Goal: Download file/media

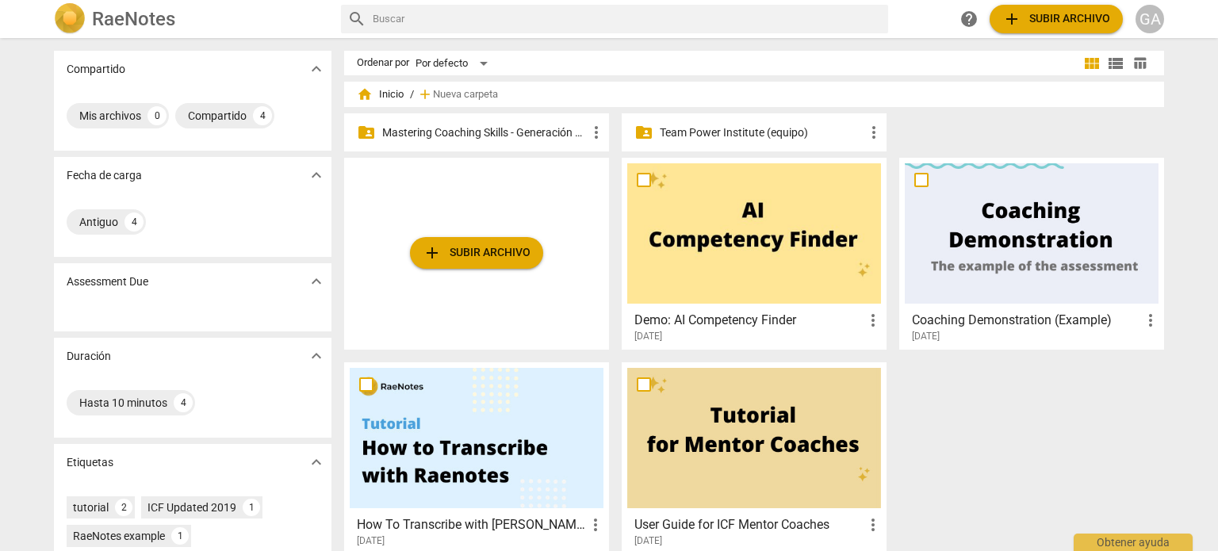
click at [459, 128] on p "Mastering Coaching Skills - Generación 31" at bounding box center [484, 133] width 205 height 17
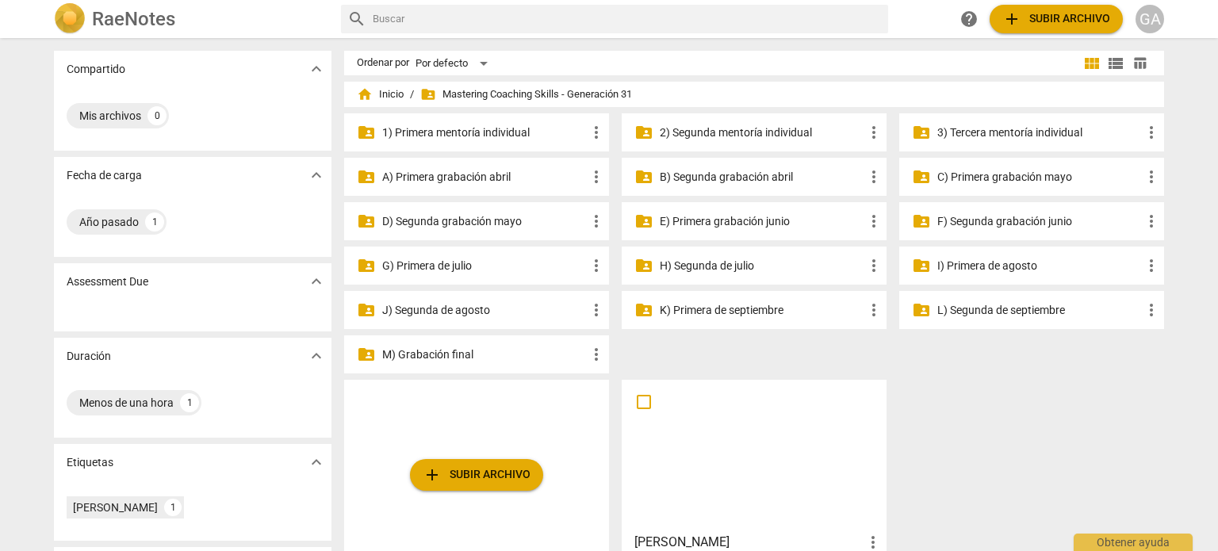
click at [704, 307] on p "K) Primera de septiembre" at bounding box center [762, 310] width 205 height 17
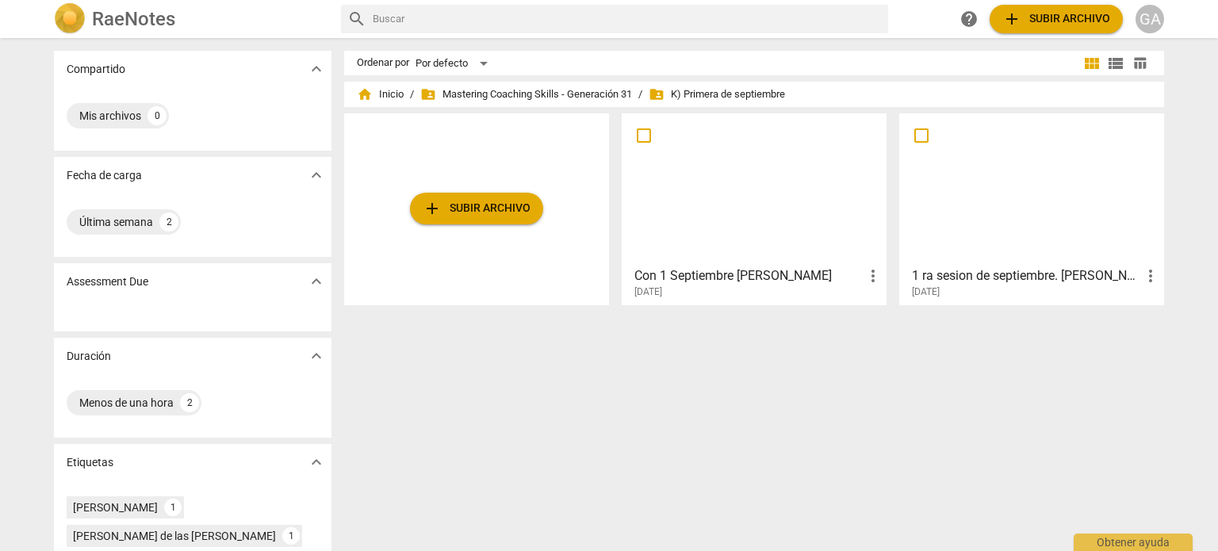
click at [1014, 263] on div "1 ra sesion de septiembre. [PERSON_NAME]. more_vert [DATE]" at bounding box center [1032, 279] width 255 height 40
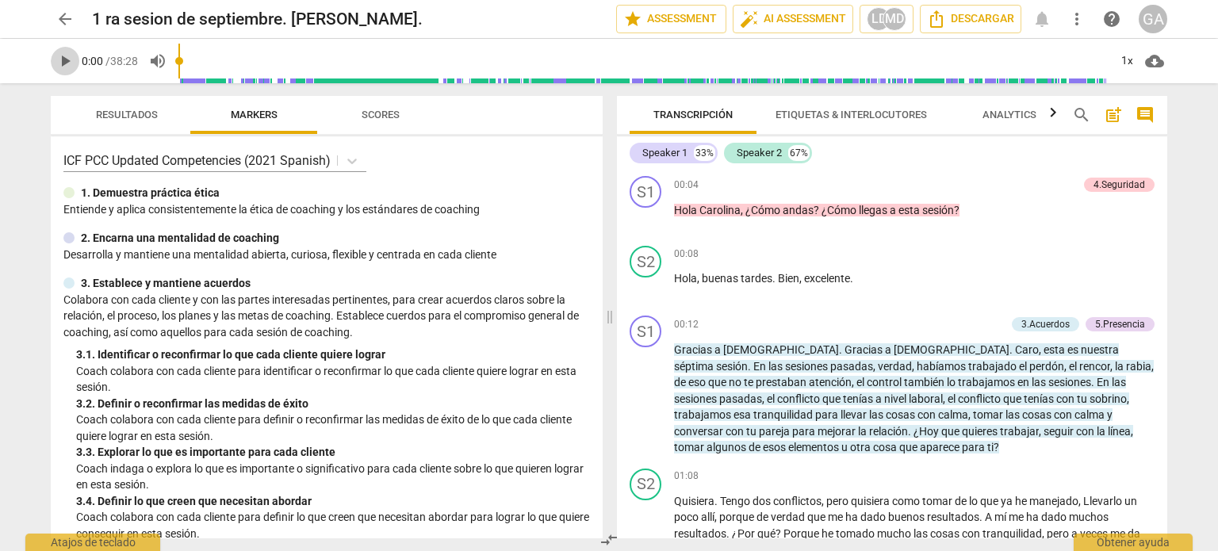
click at [67, 68] on span "play_arrow" at bounding box center [65, 61] width 19 height 19
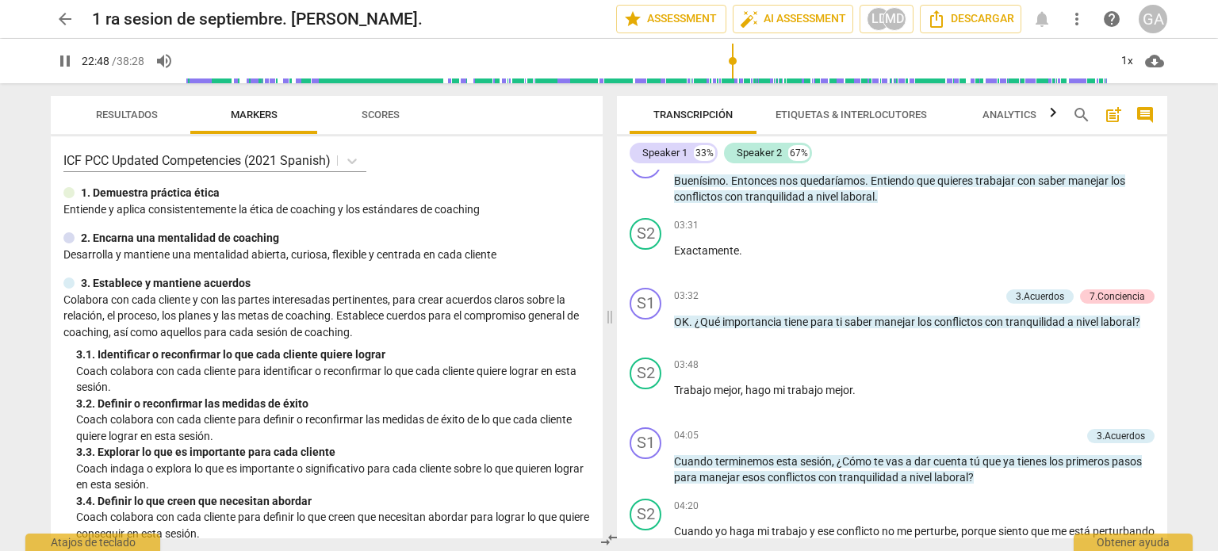
scroll to position [5679, 0]
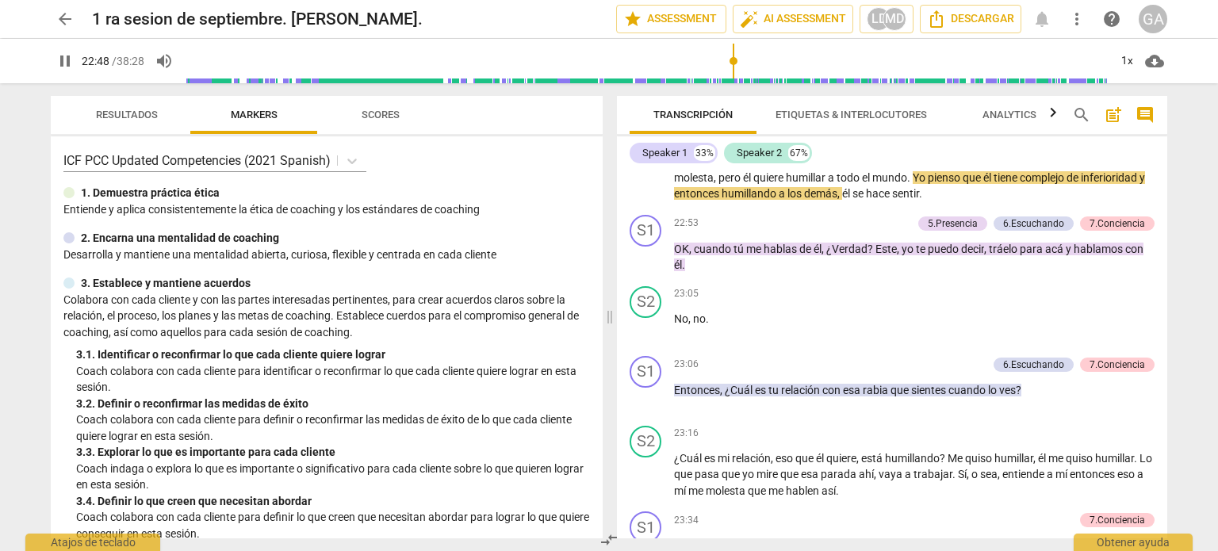
drag, startPoint x: 186, startPoint y: 56, endPoint x: 733, endPoint y: 69, distance: 547.4
click at [733, 69] on input "range" at bounding box center [647, 61] width 924 height 51
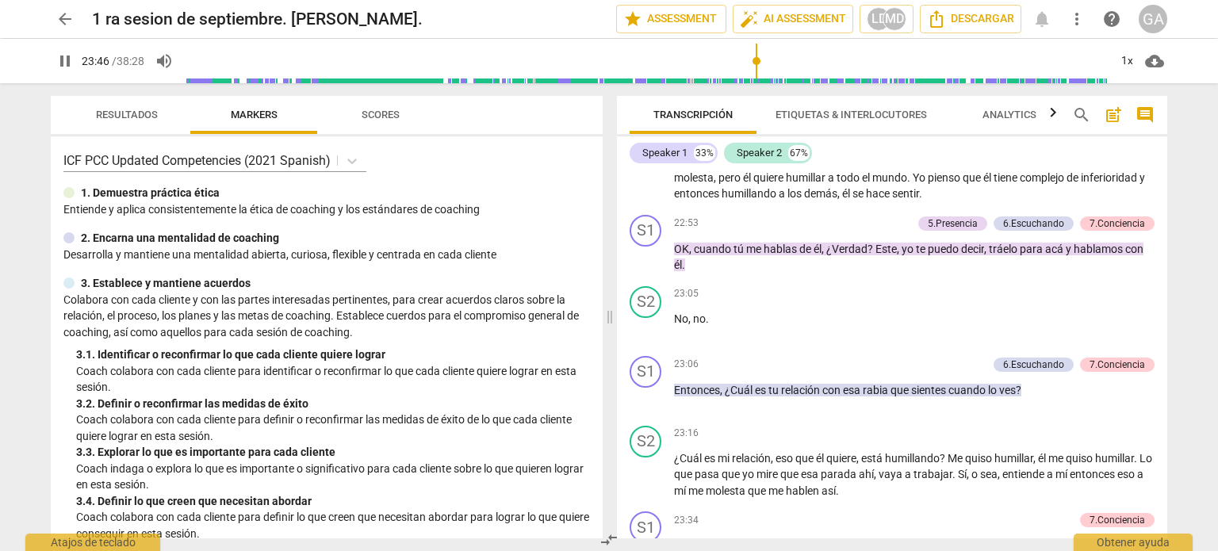
scroll to position [6184, 0]
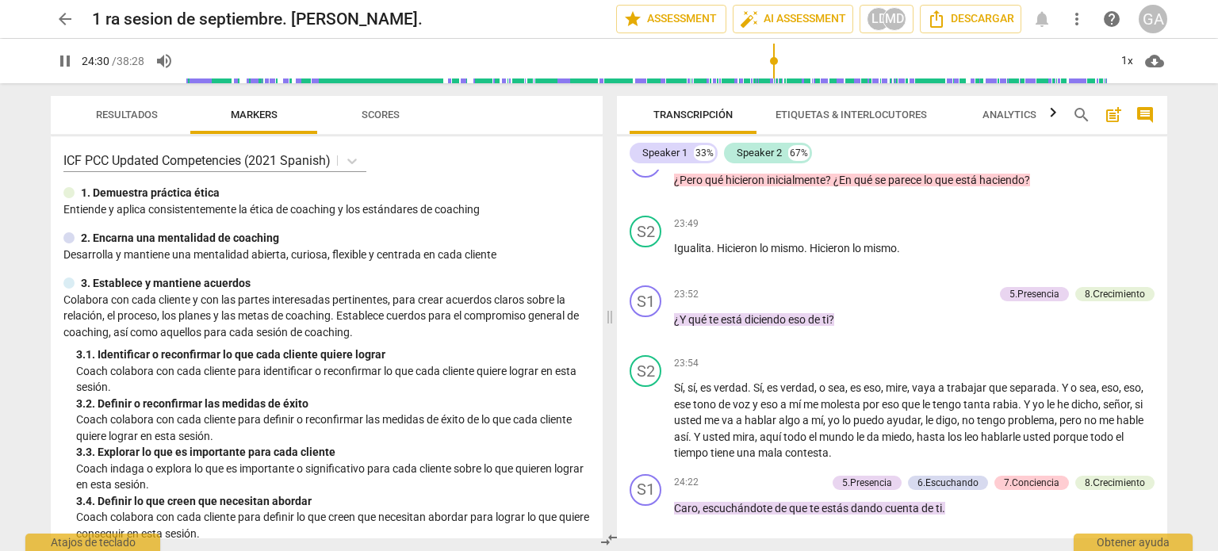
drag, startPoint x: 735, startPoint y: 56, endPoint x: 774, endPoint y: 55, distance: 38.9
click at [774, 55] on input "range" at bounding box center [647, 61] width 924 height 51
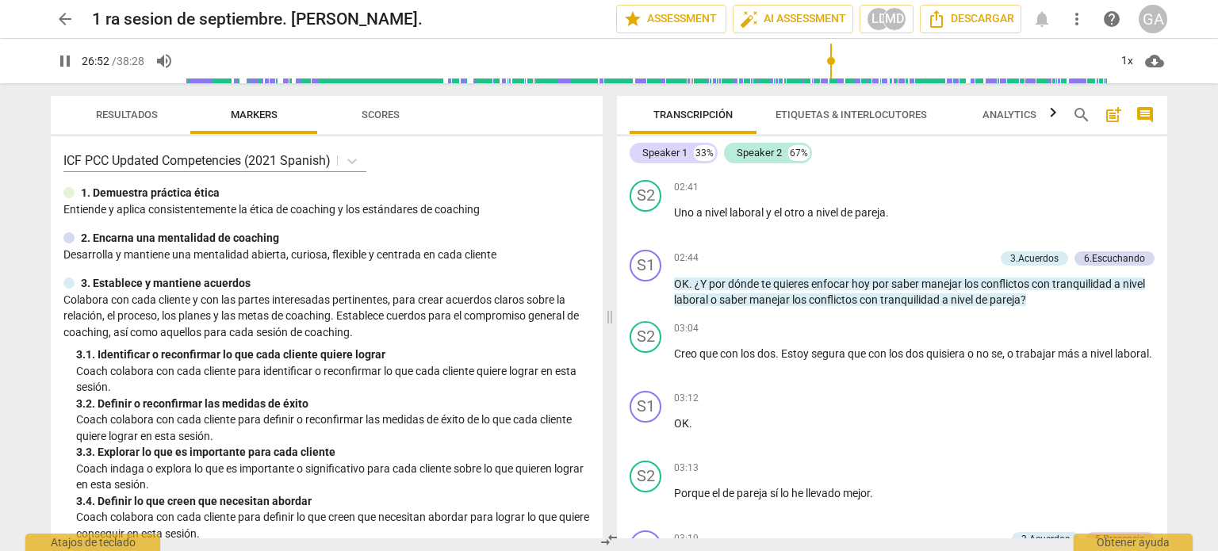
scroll to position [495, 0]
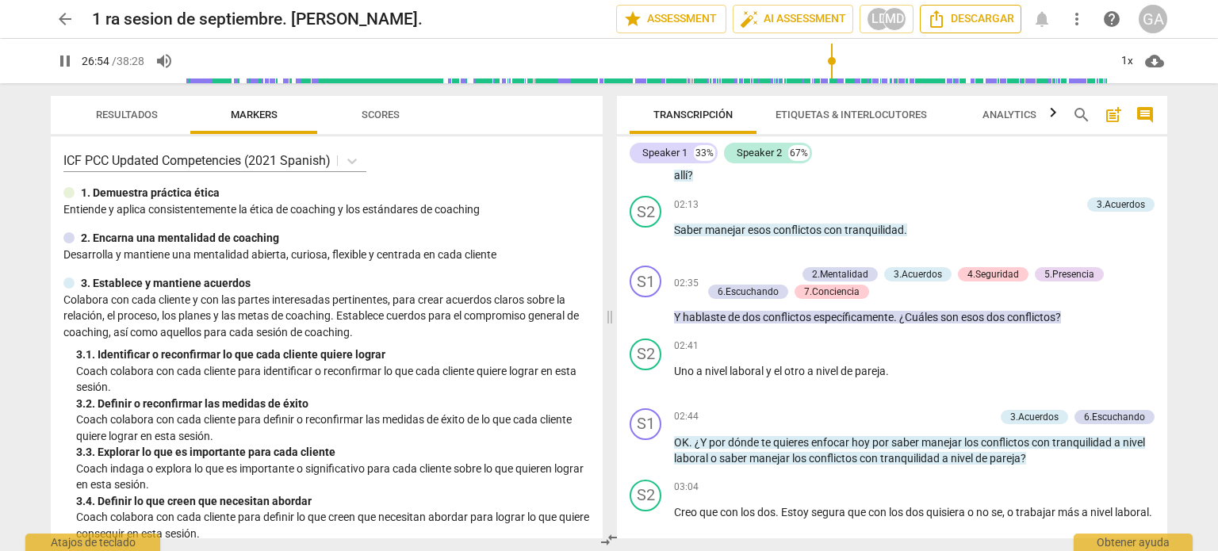
click at [993, 23] on span "Descargar" at bounding box center [970, 19] width 87 height 19
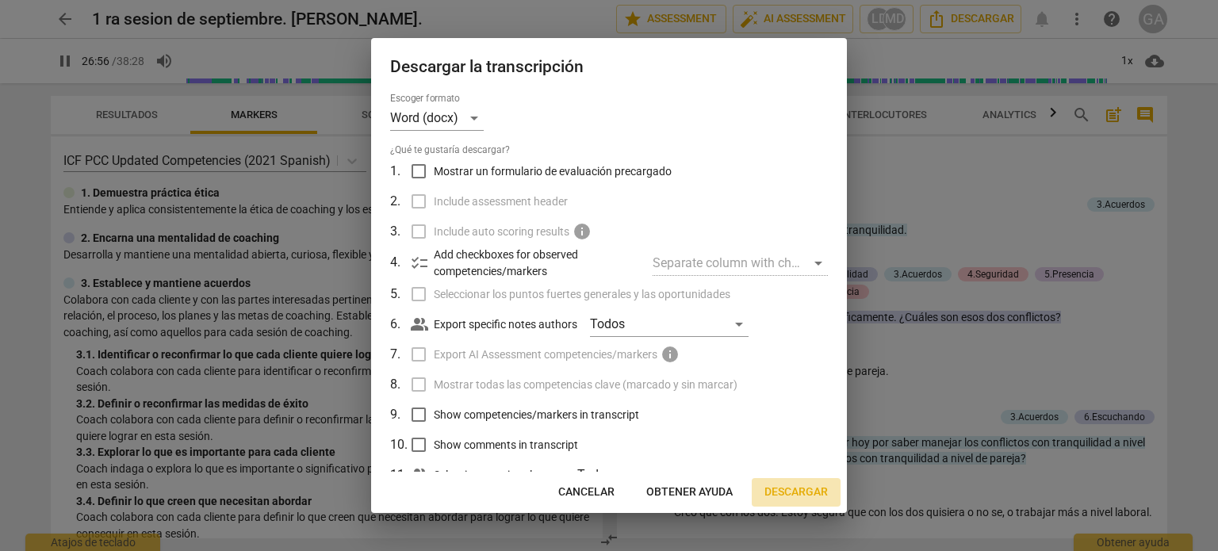
click at [810, 493] on span "Descargar" at bounding box center [796, 493] width 63 height 16
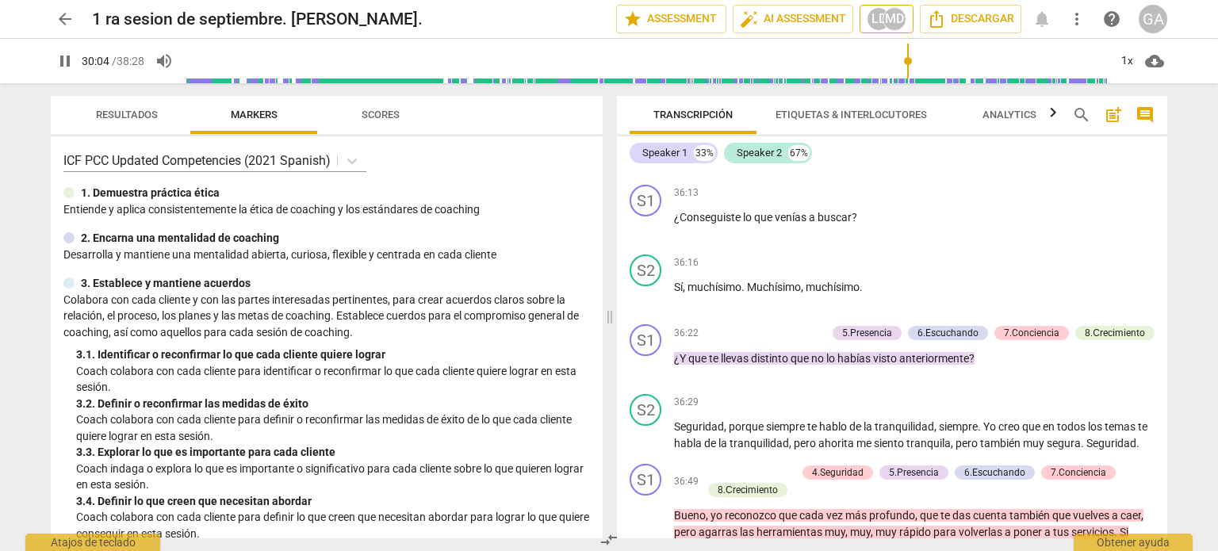
scroll to position [8571, 0]
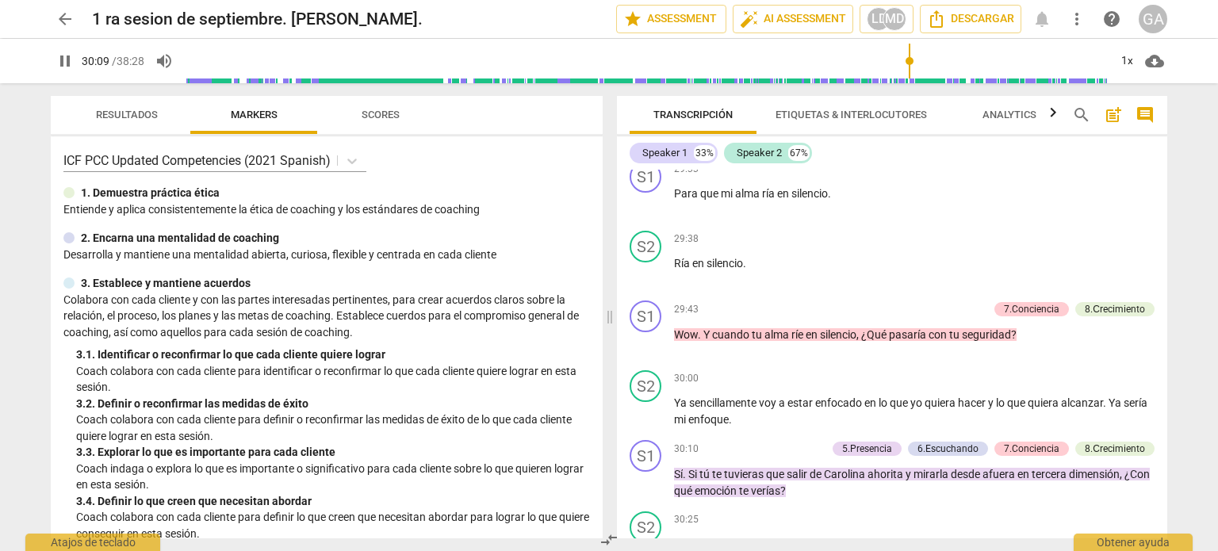
type input "1810"
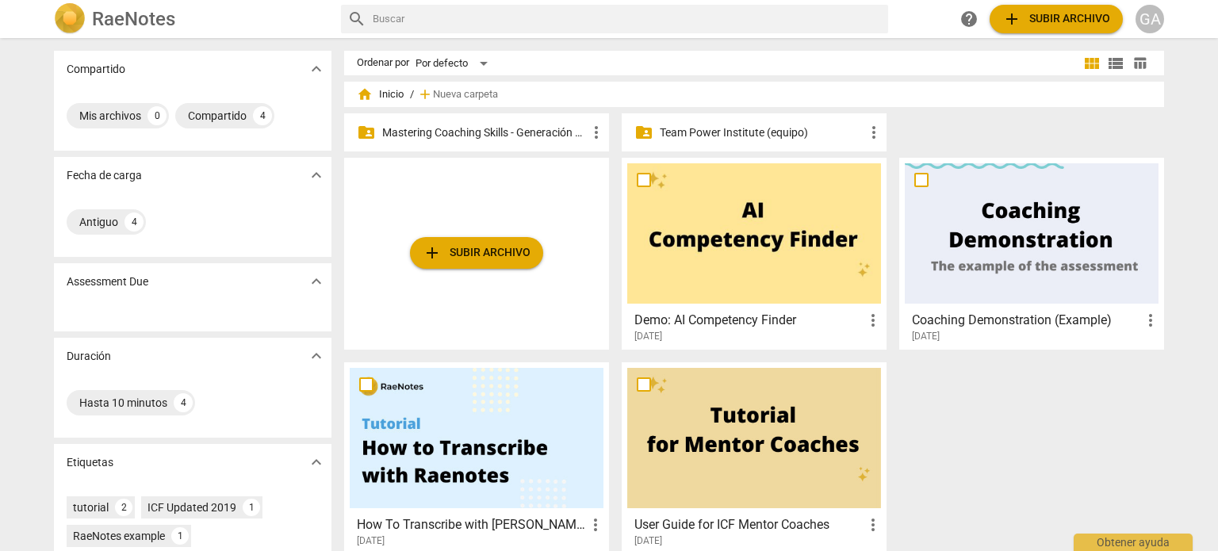
click at [490, 132] on p "Mastering Coaching Skills - Generación 31" at bounding box center [484, 133] width 205 height 17
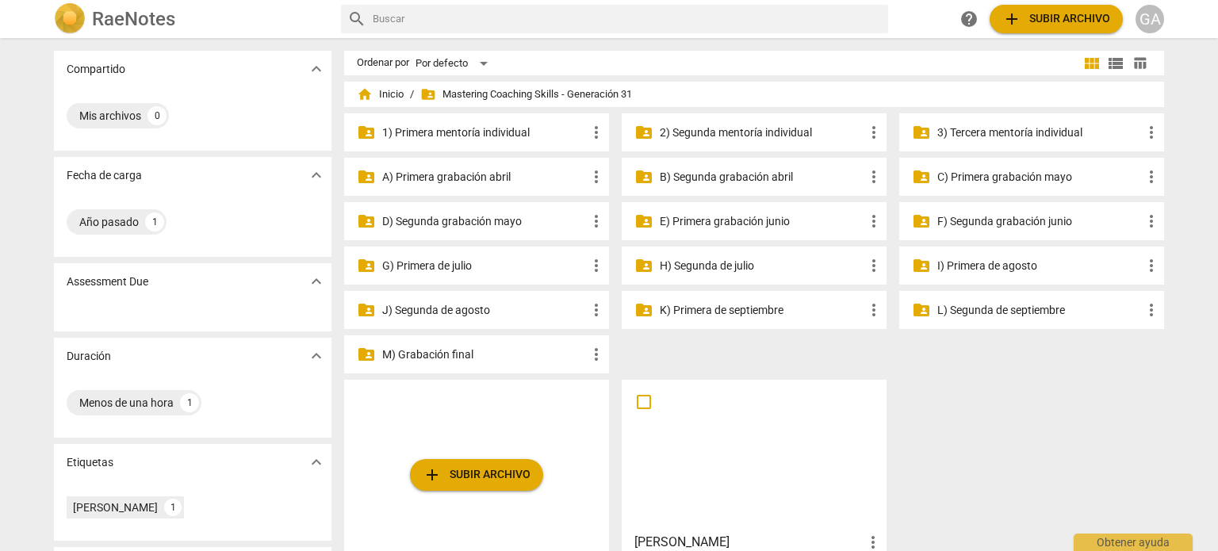
click at [741, 309] on p "L) Segunda de septiembre" at bounding box center [1039, 310] width 205 height 17
click at [730, 313] on p "K) Primera de septiembre" at bounding box center [762, 310] width 205 height 17
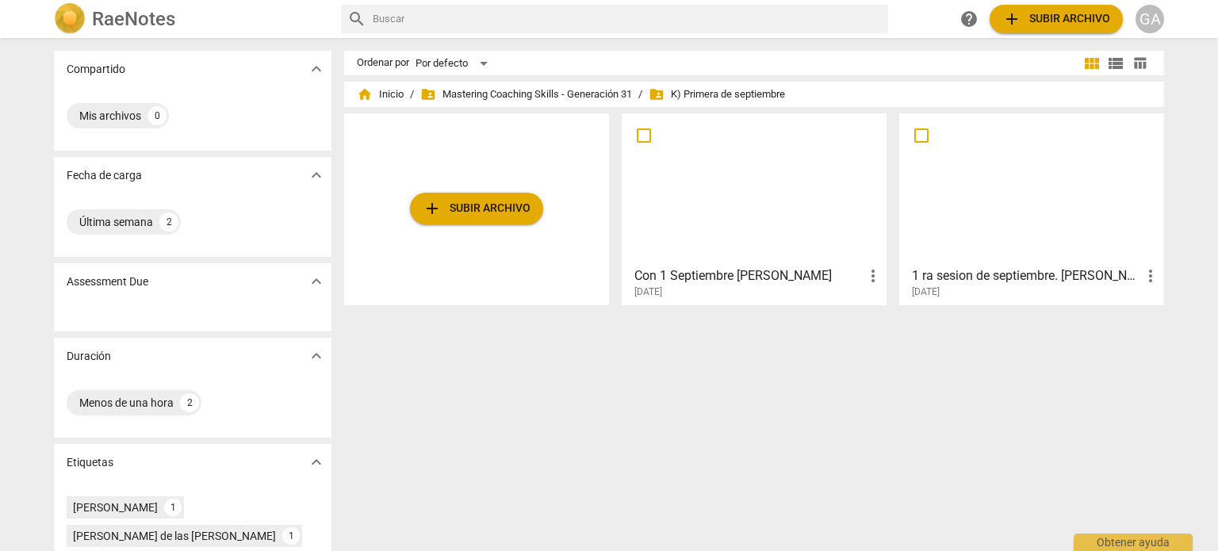
click at [741, 282] on h3 "1 ra sesion de septiembre. [PERSON_NAME]." at bounding box center [1026, 275] width 229 height 19
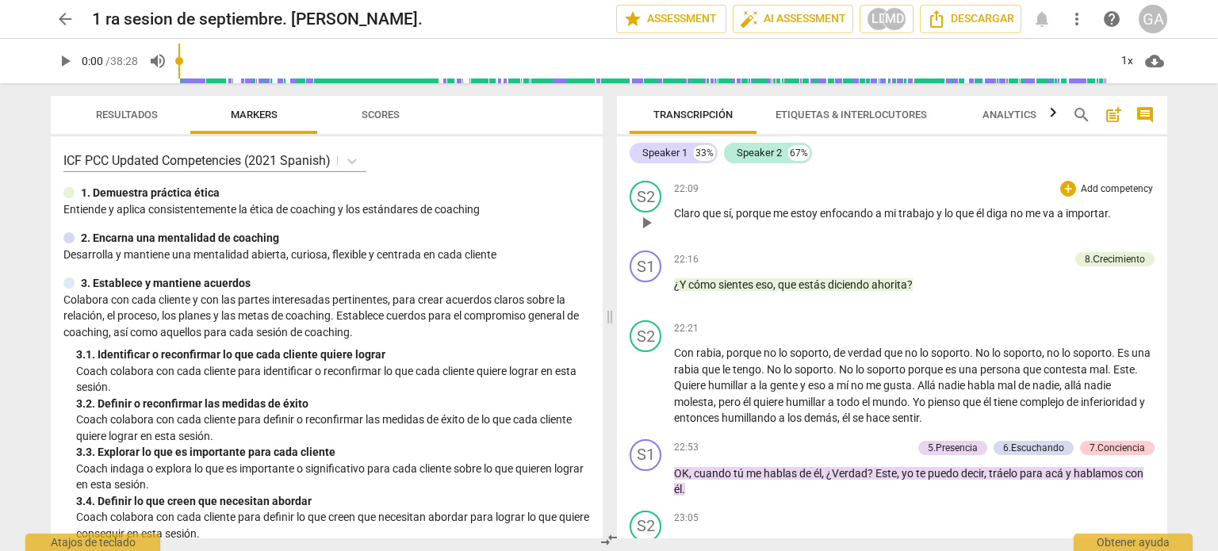
scroll to position [5472, 0]
